Goal: Check status: Check status

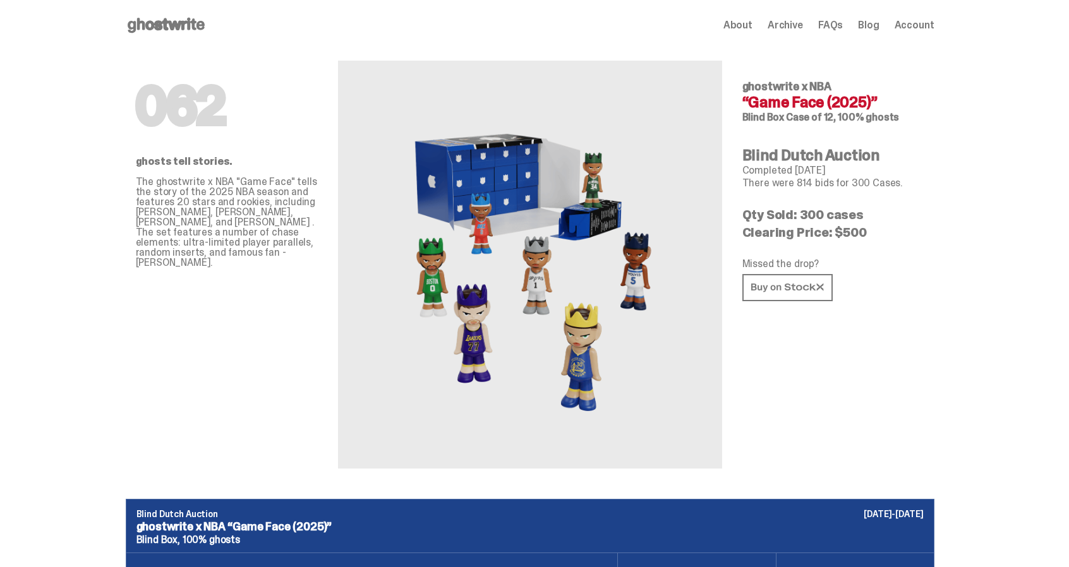
click at [916, 21] on span "Account" at bounding box center [915, 25] width 40 height 10
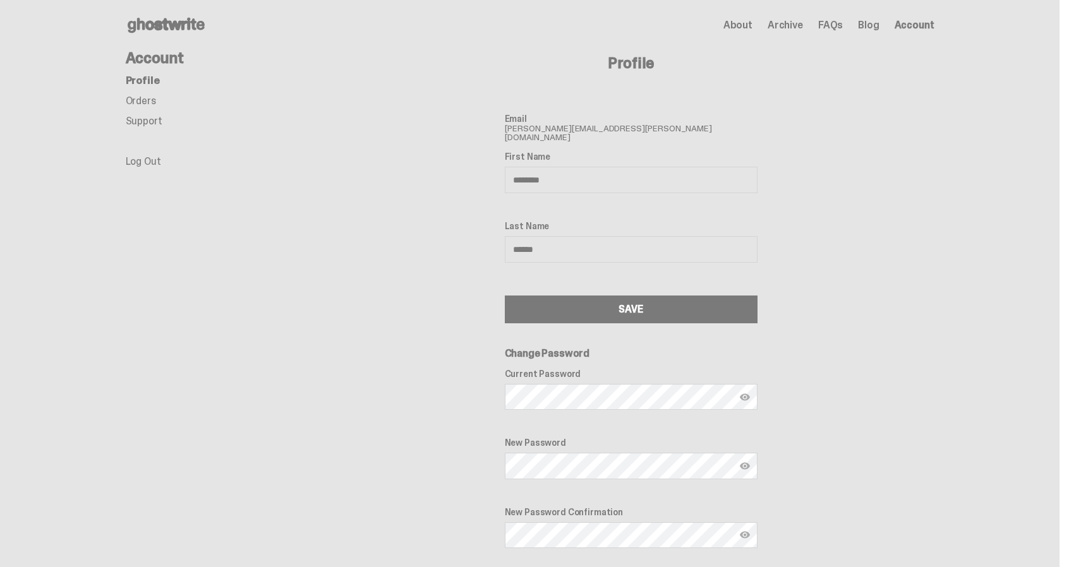
click at [141, 95] on link "Orders" at bounding box center [141, 100] width 30 height 13
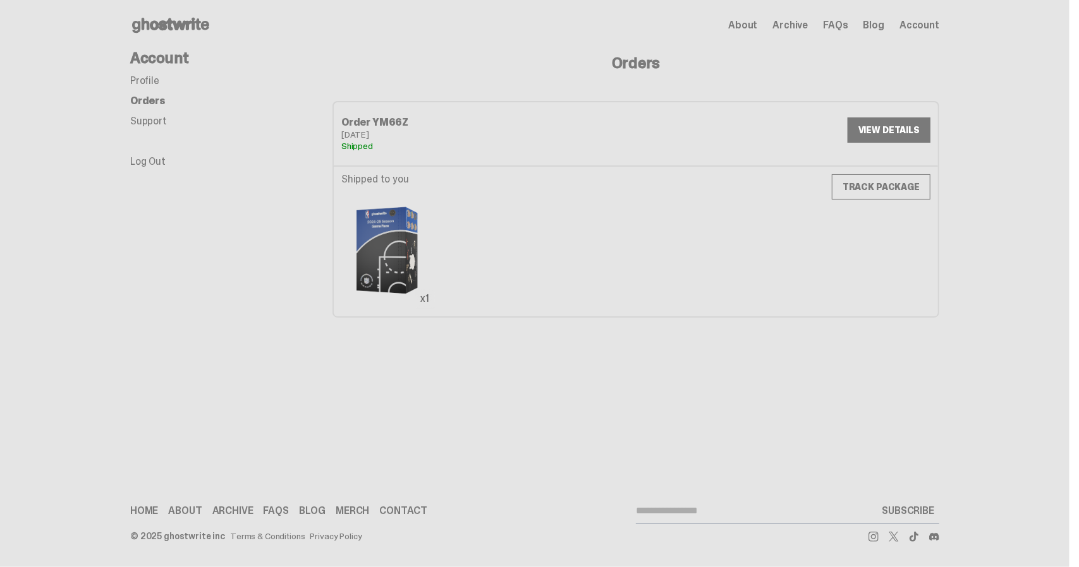
click at [854, 185] on link "TRACK PACKAGE" at bounding box center [881, 186] width 99 height 25
type input "**********"
